Goal: Information Seeking & Learning: Learn about a topic

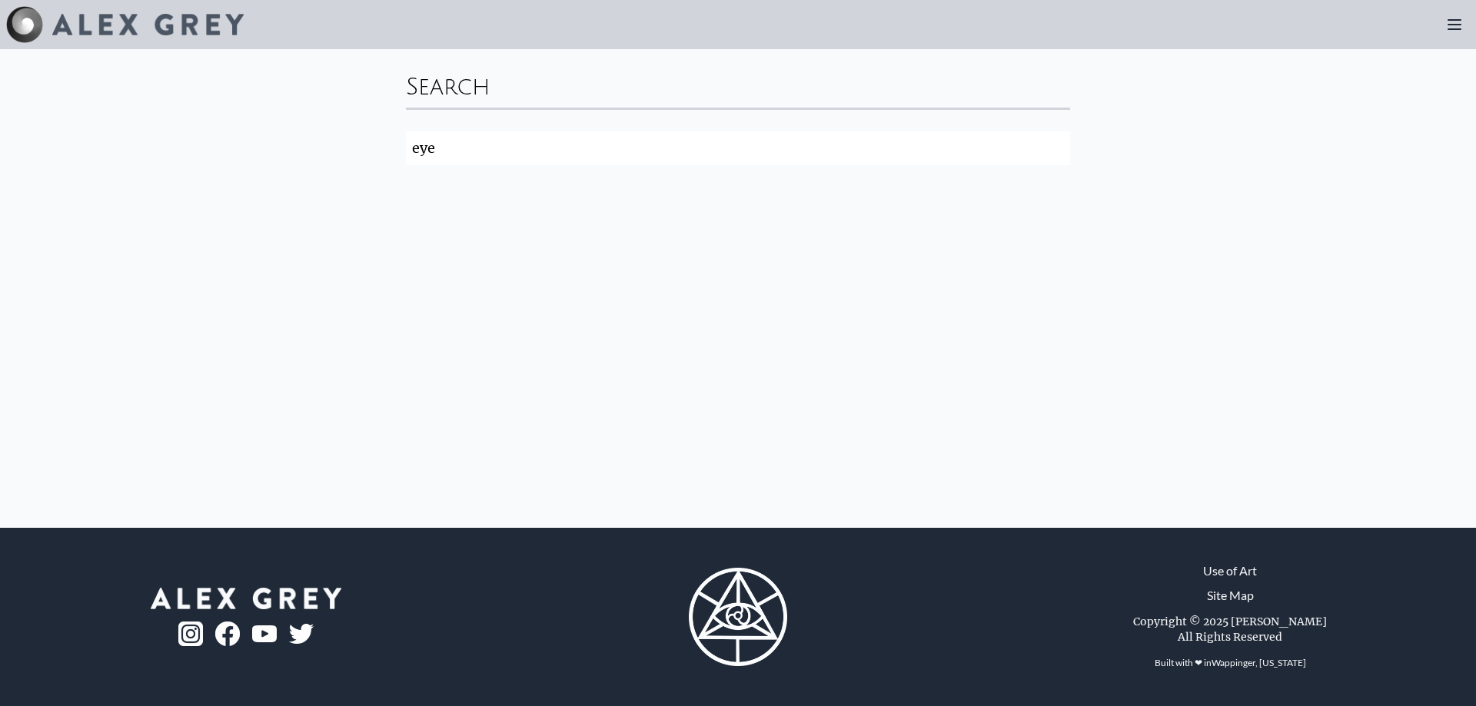
click at [571, 150] on input "eye" at bounding box center [738, 148] width 664 height 34
click at [1056, 149] on input "eye" at bounding box center [738, 148] width 664 height 34
click at [106, 25] on img at bounding box center [147, 25] width 191 height 22
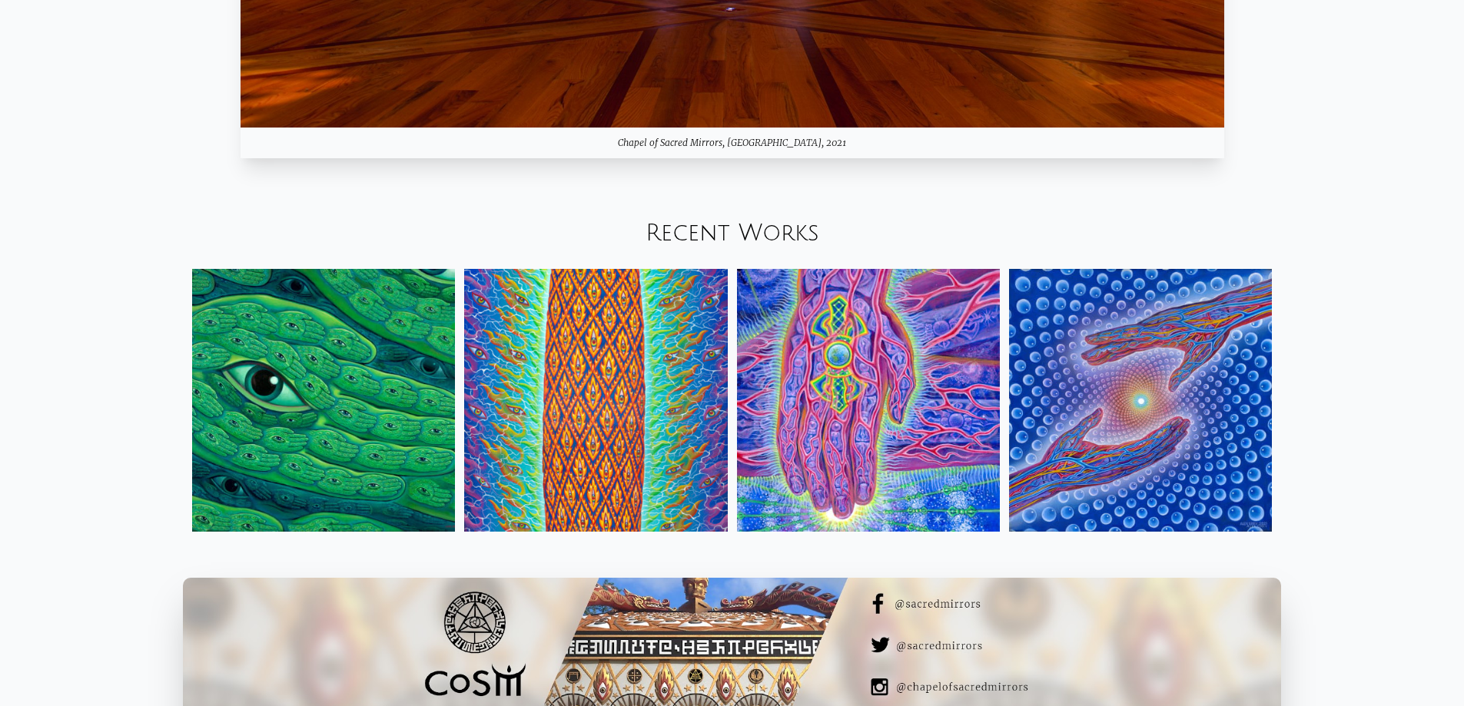
scroll to position [1999, 0]
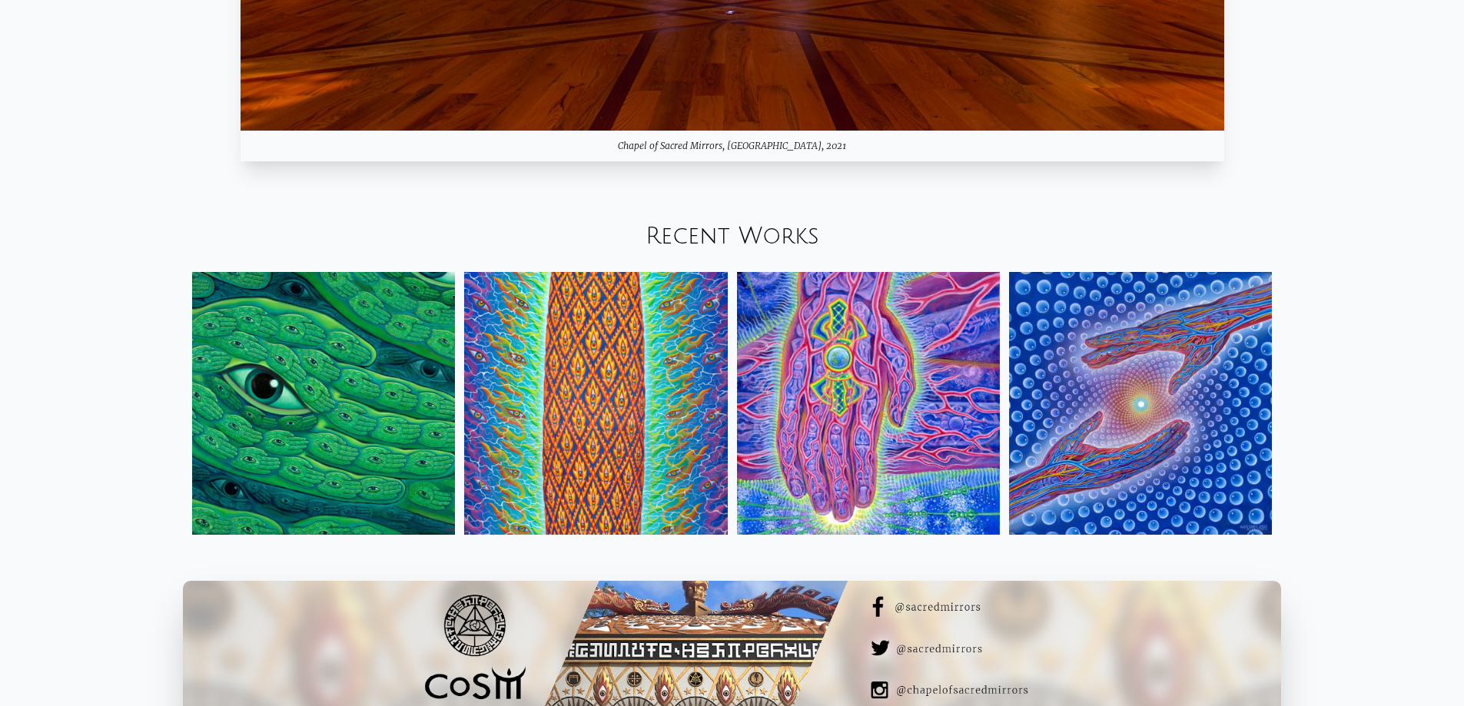
click at [730, 226] on link "Recent Works" at bounding box center [733, 236] width 174 height 25
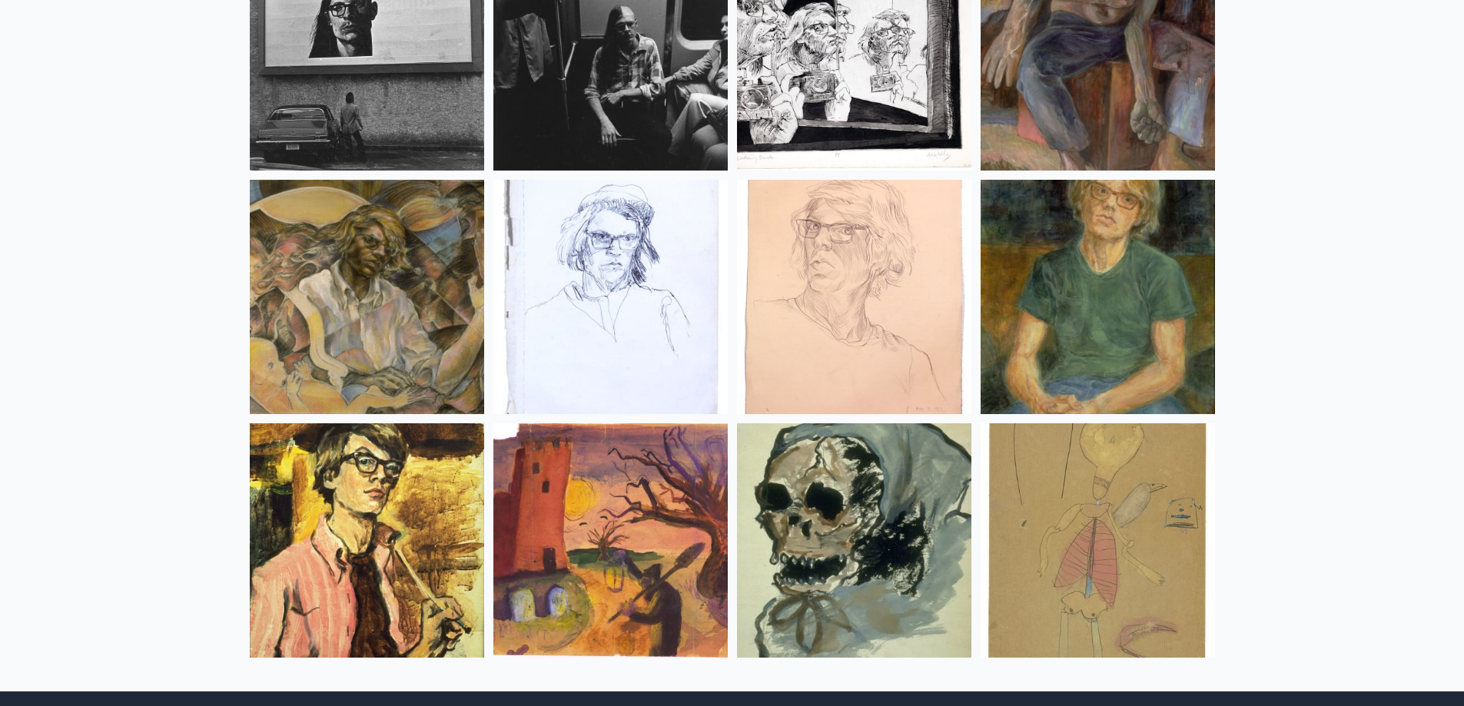
scroll to position [20381, 0]
